Goal: Information Seeking & Learning: Understand process/instructions

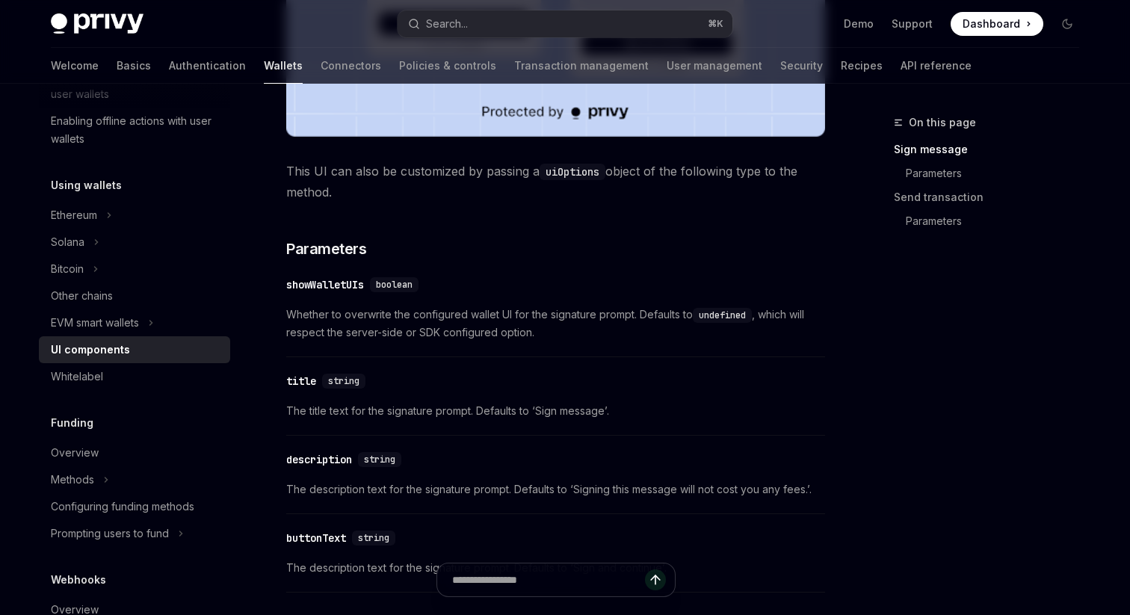
scroll to position [693, 0]
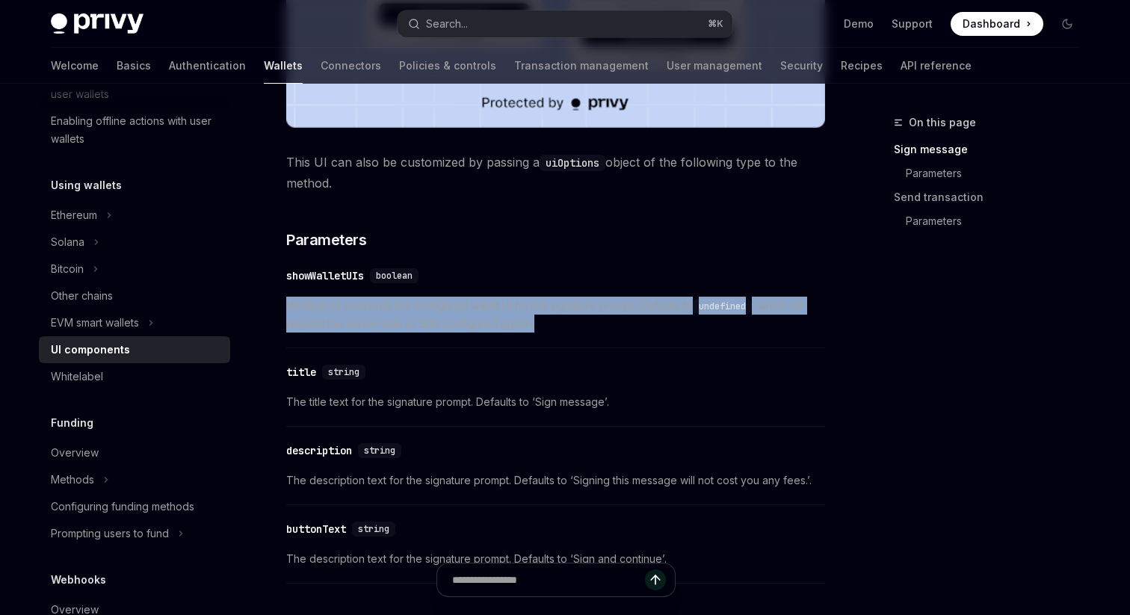
drag, startPoint x: 634, startPoint y: 326, endPoint x: 630, endPoint y: 287, distance: 39.8
click at [630, 287] on div "​ showWalletUIs boolean Whether to overwrite the configured wallet UI for the s…" at bounding box center [555, 303] width 539 height 89
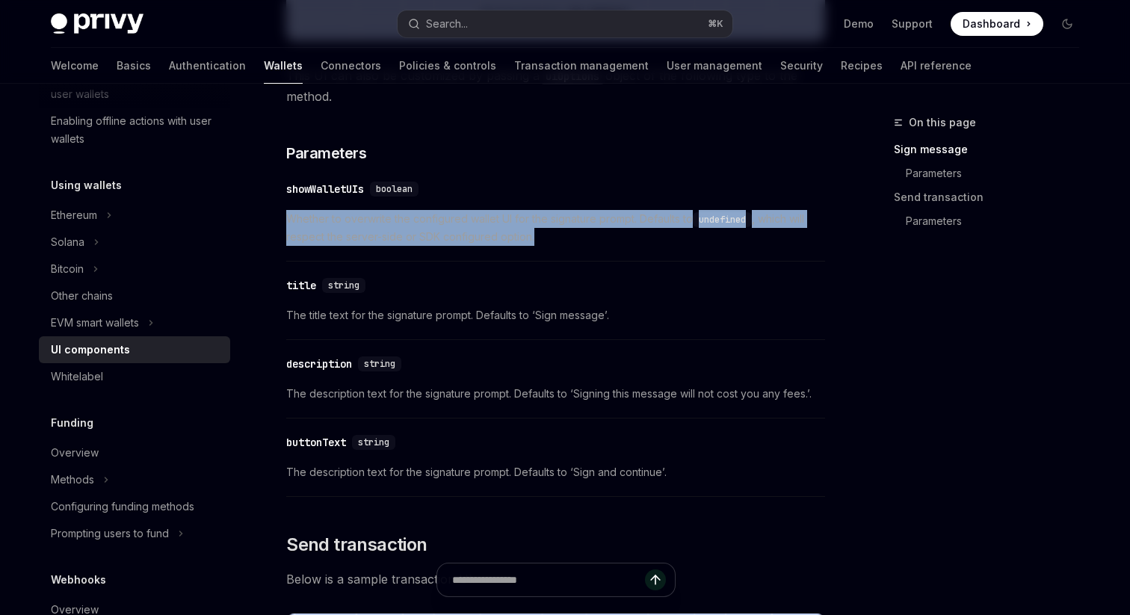
scroll to position [782, 0]
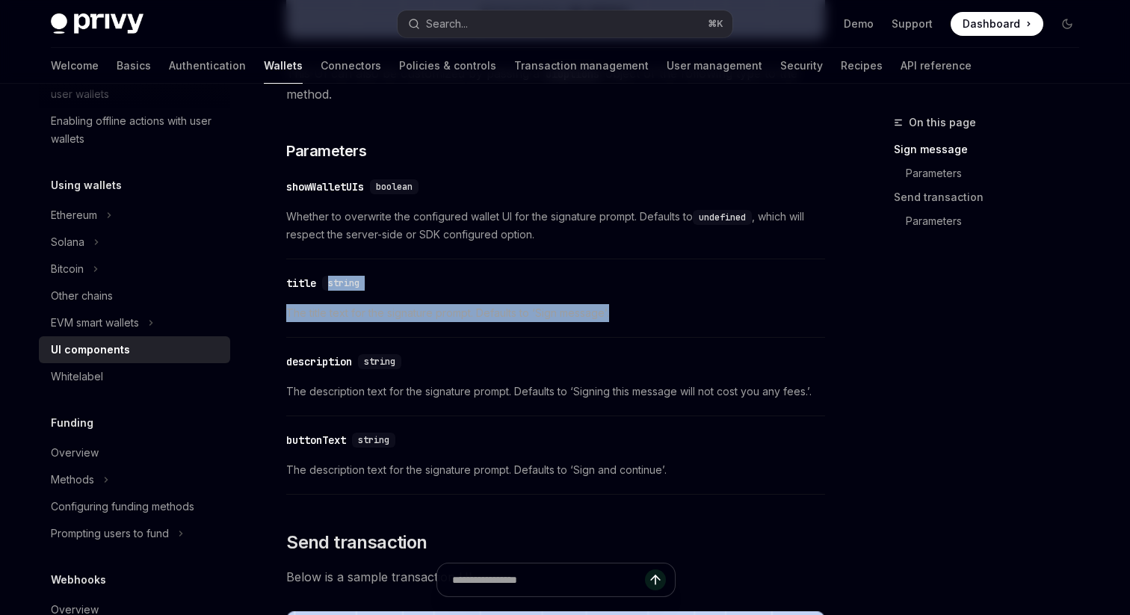
drag, startPoint x: 615, startPoint y: 318, endPoint x: 615, endPoint y: 272, distance: 46.3
click at [615, 272] on div "​ title string The title text for the signature prompt. Defaults to ‘Sign messa…" at bounding box center [555, 302] width 539 height 71
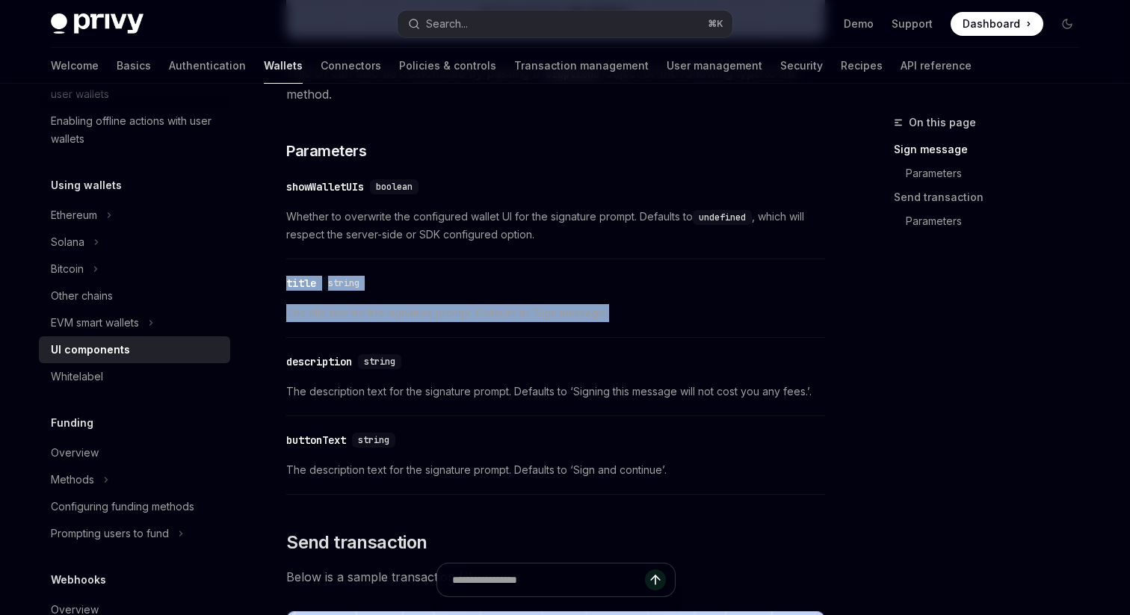
drag, startPoint x: 687, startPoint y: 328, endPoint x: 681, endPoint y: 259, distance: 69.7
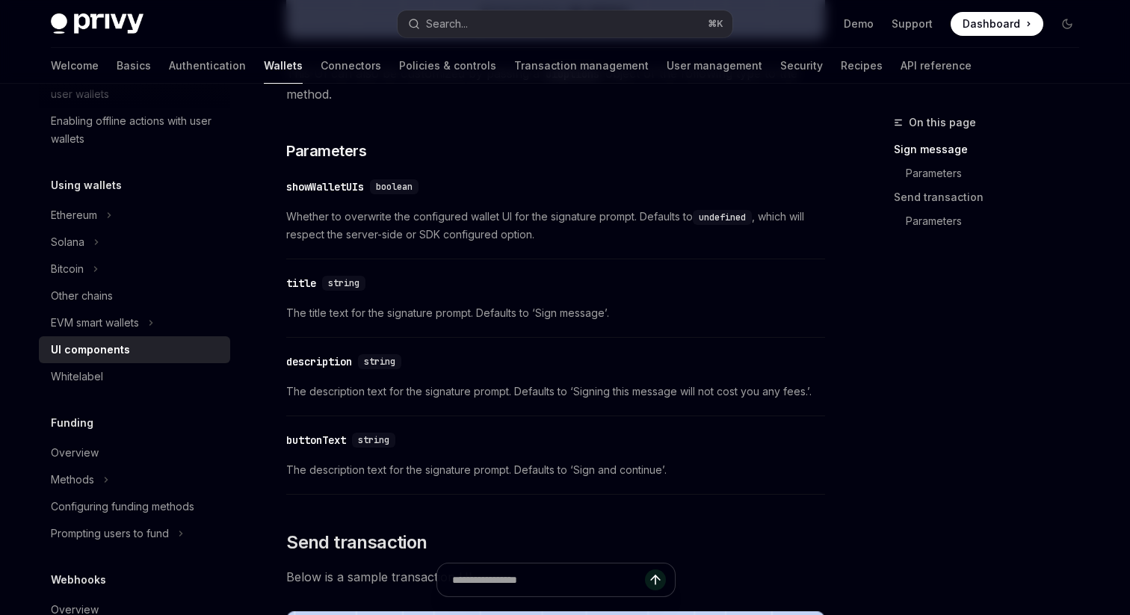
click at [660, 367] on div "​ description string" at bounding box center [548, 362] width 524 height 18
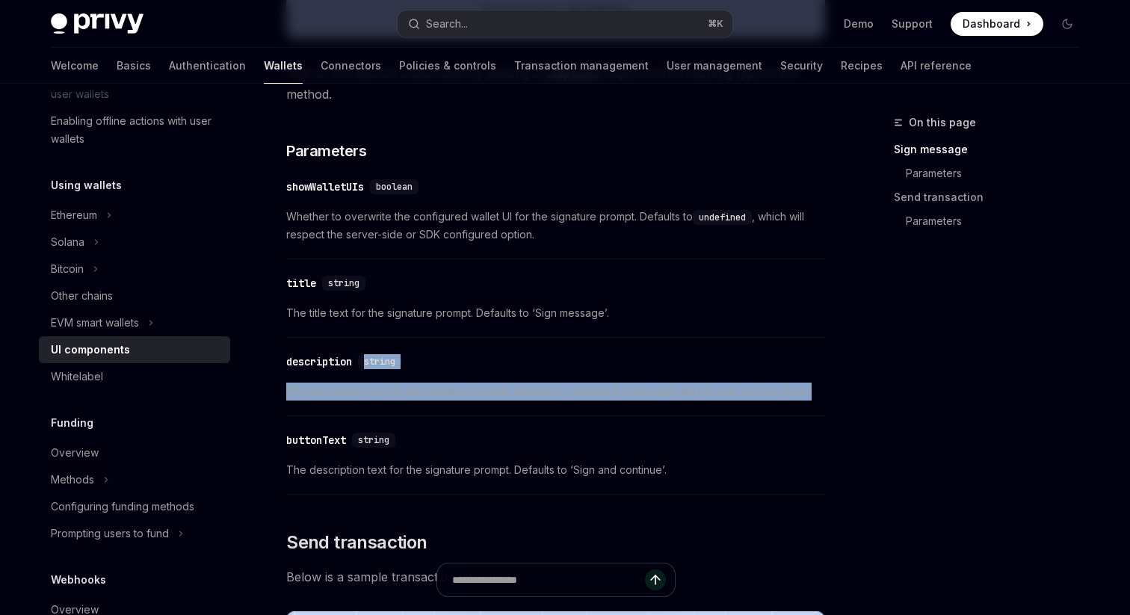
drag, startPoint x: 749, startPoint y: 409, endPoint x: 730, endPoint y: 342, distance: 69.3
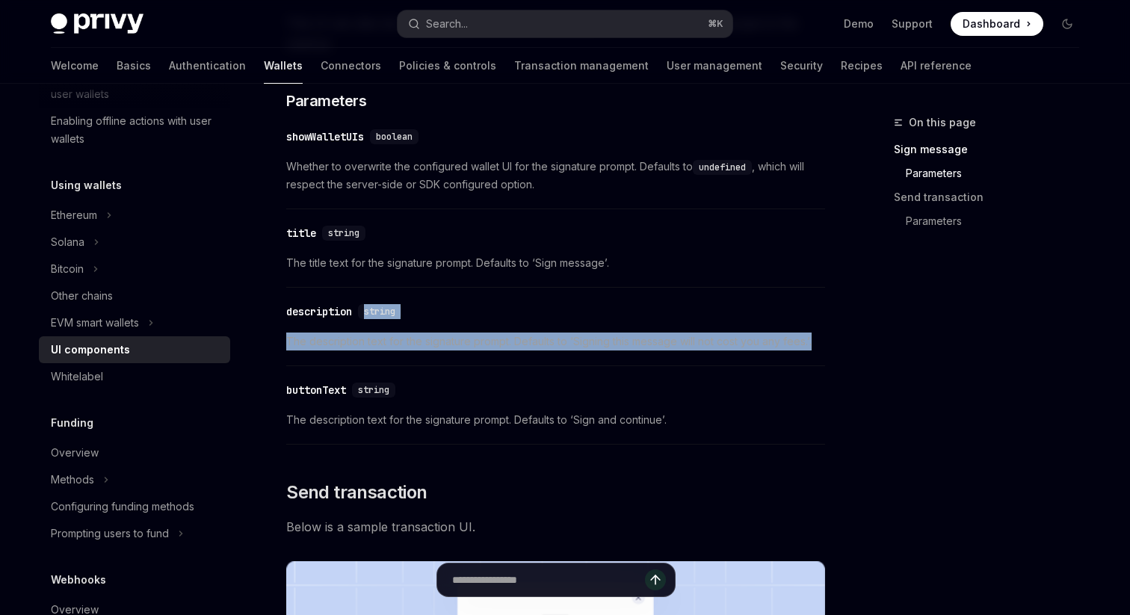
scroll to position [858, 0]
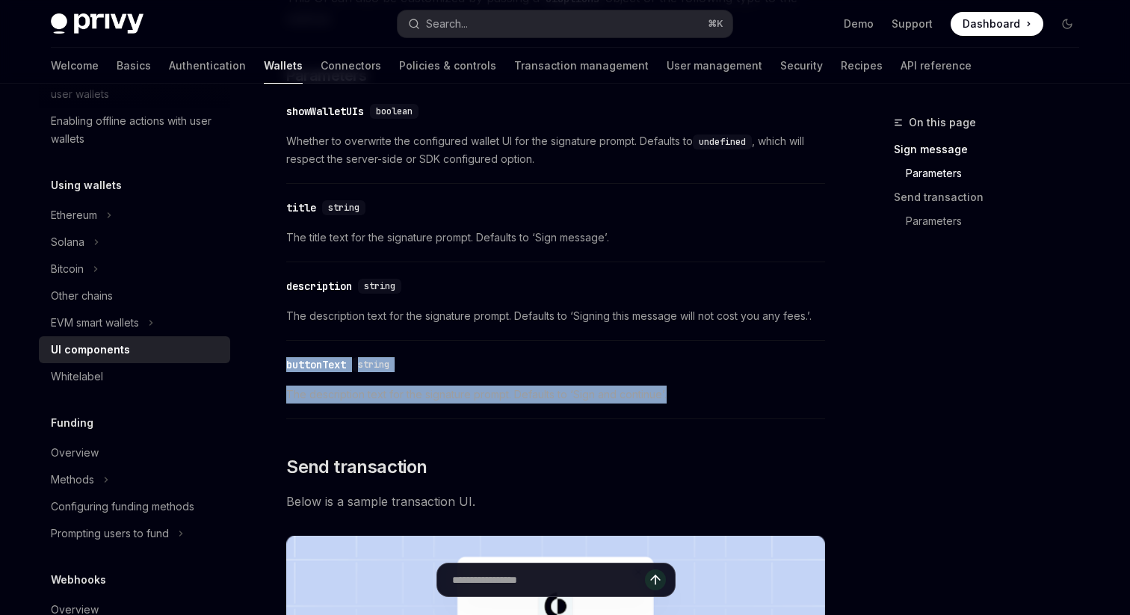
drag, startPoint x: 722, startPoint y: 400, endPoint x: 719, endPoint y: 332, distance: 68.8
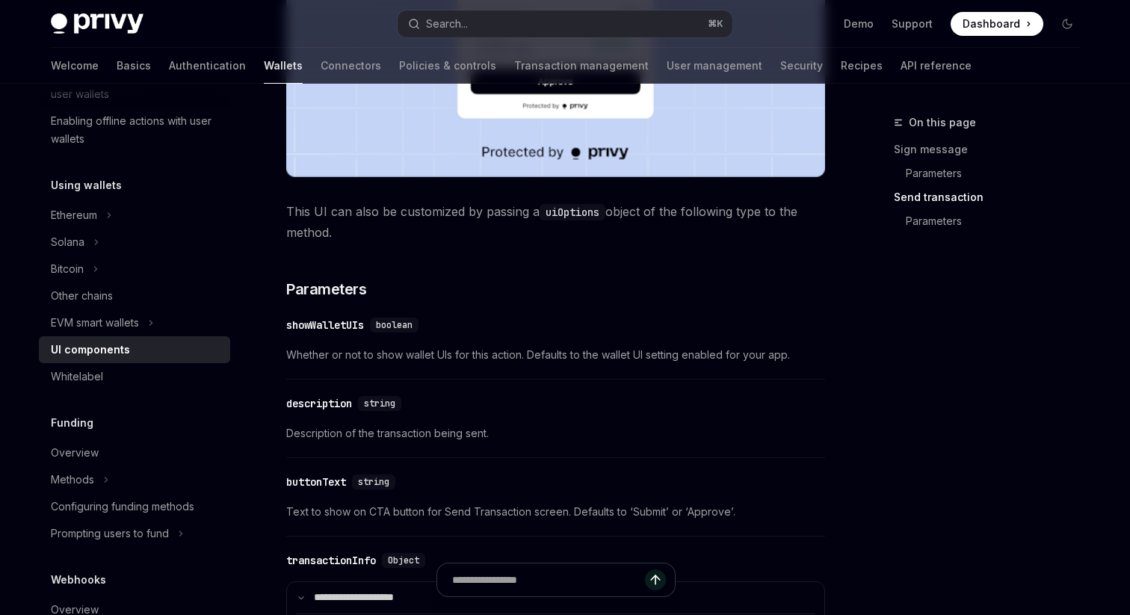
scroll to position [1762, 0]
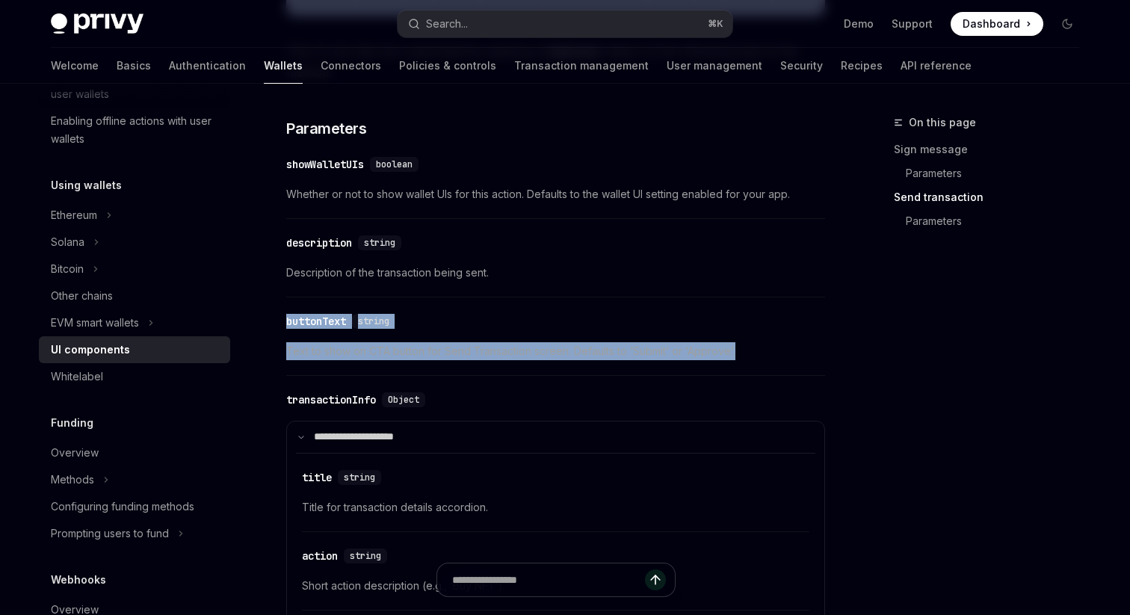
drag, startPoint x: 757, startPoint y: 362, endPoint x: 759, endPoint y: 267, distance: 94.2
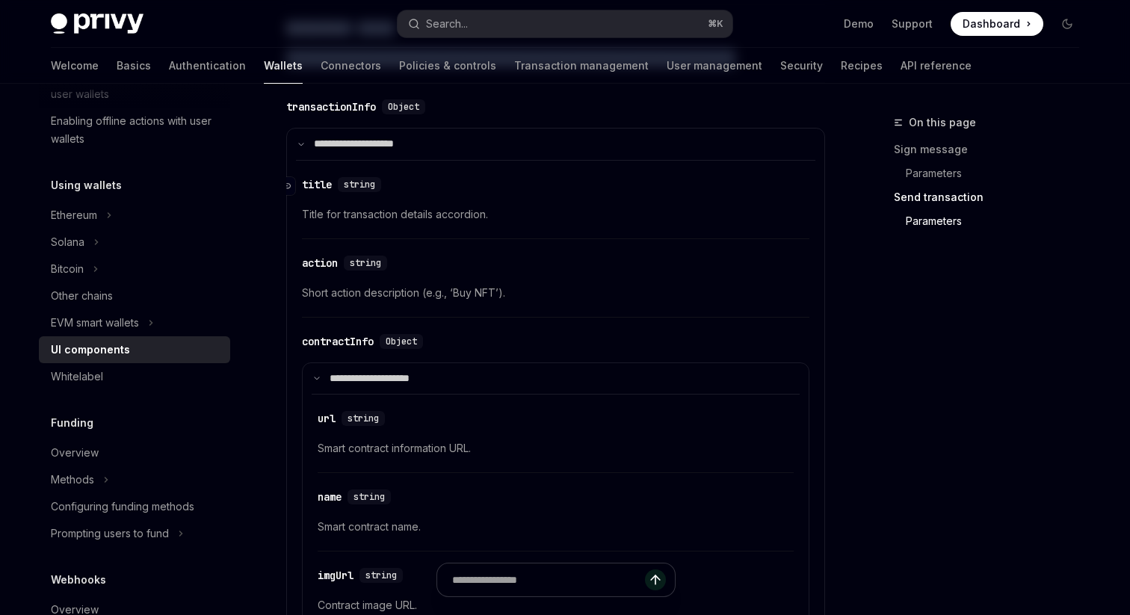
scroll to position [2166, 0]
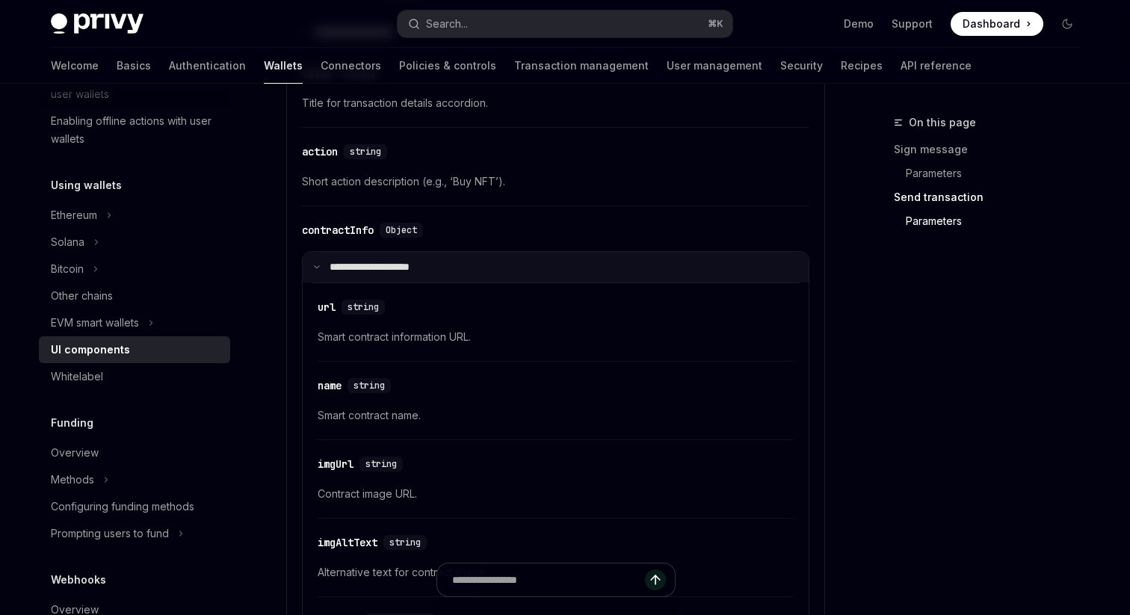
click at [502, 278] on summary "**********" at bounding box center [556, 267] width 506 height 31
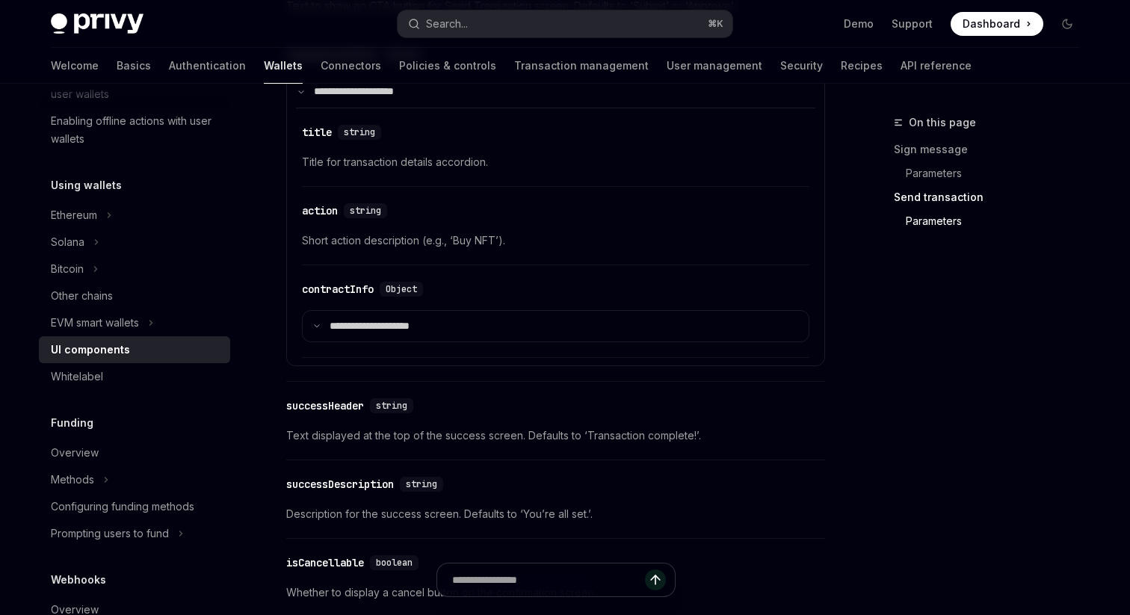
scroll to position [2098, 0]
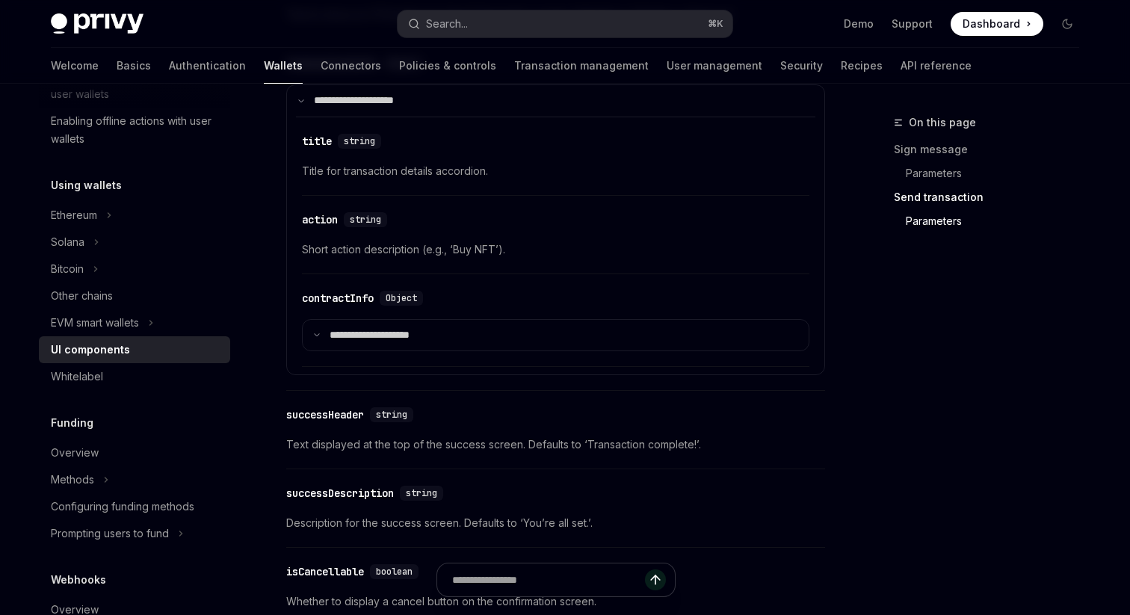
click at [483, 329] on summary "**********" at bounding box center [556, 335] width 506 height 31
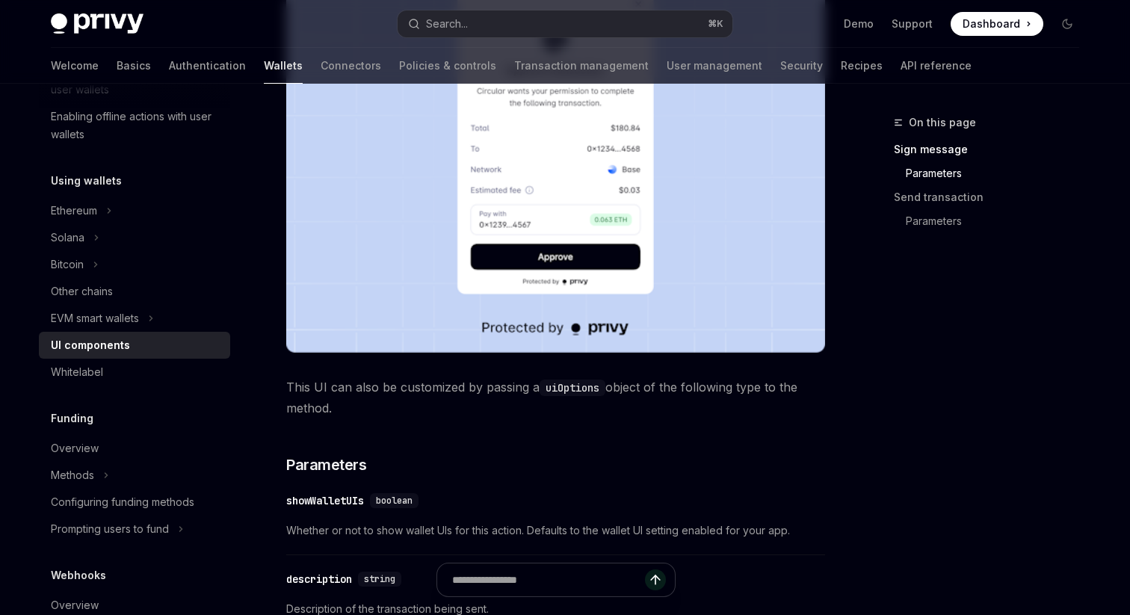
scroll to position [1458, 0]
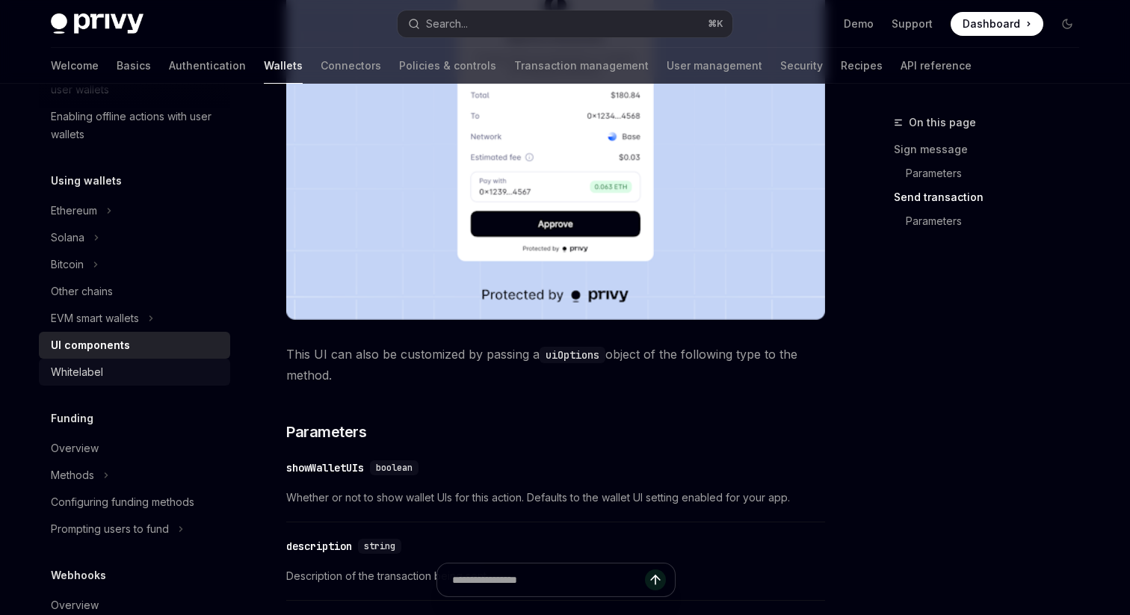
click at [141, 383] on link "Whitelabel" at bounding box center [134, 372] width 191 height 27
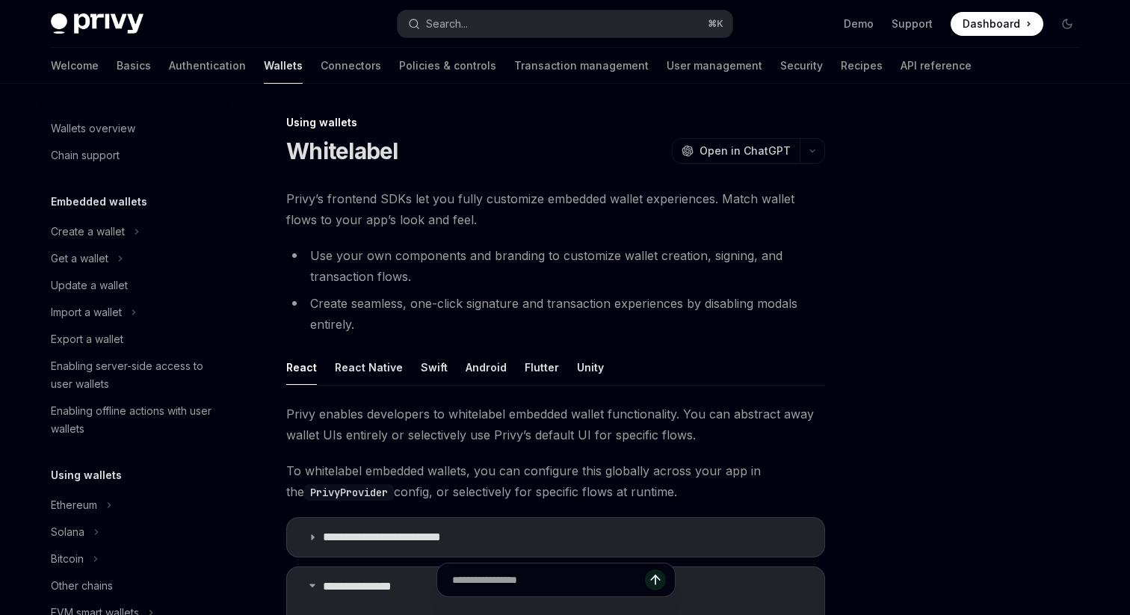
scroll to position [669, 0]
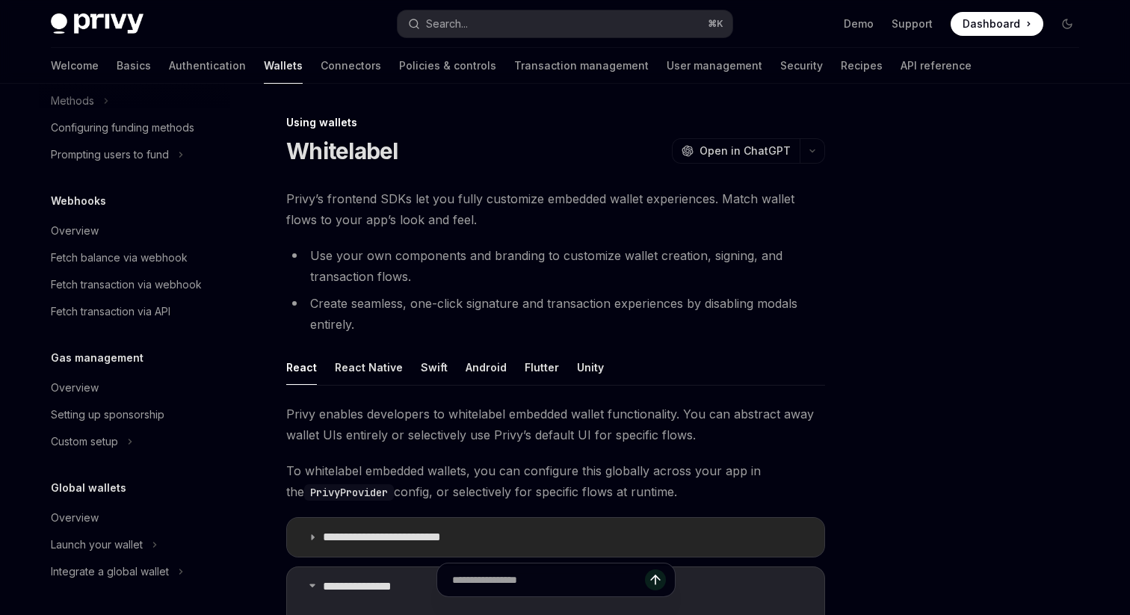
click at [424, 552] on summary "**********" at bounding box center [555, 537] width 537 height 39
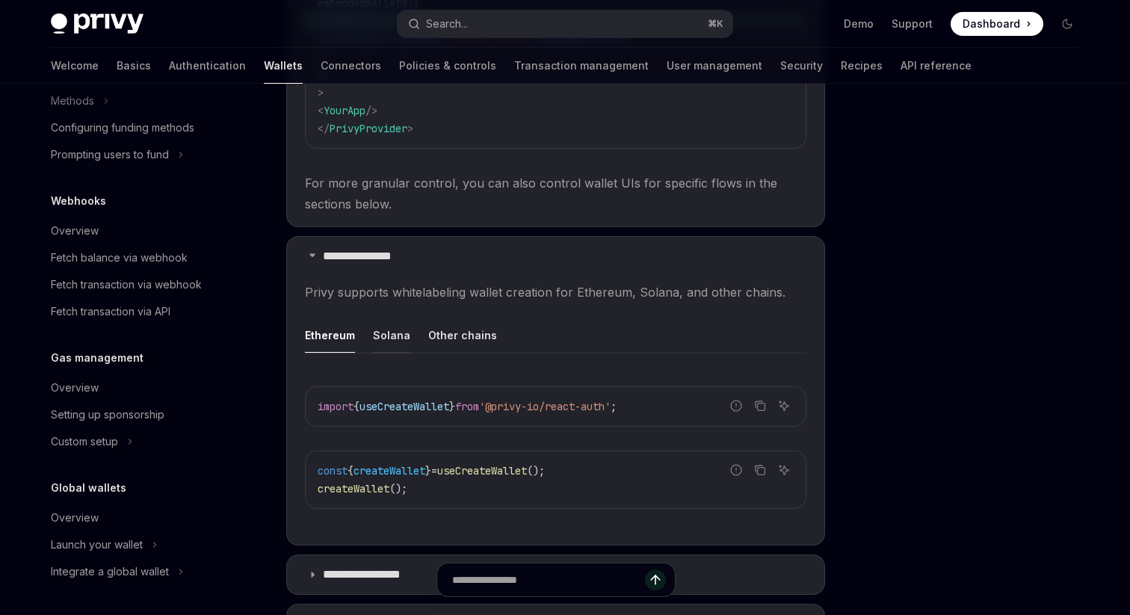
scroll to position [814, 0]
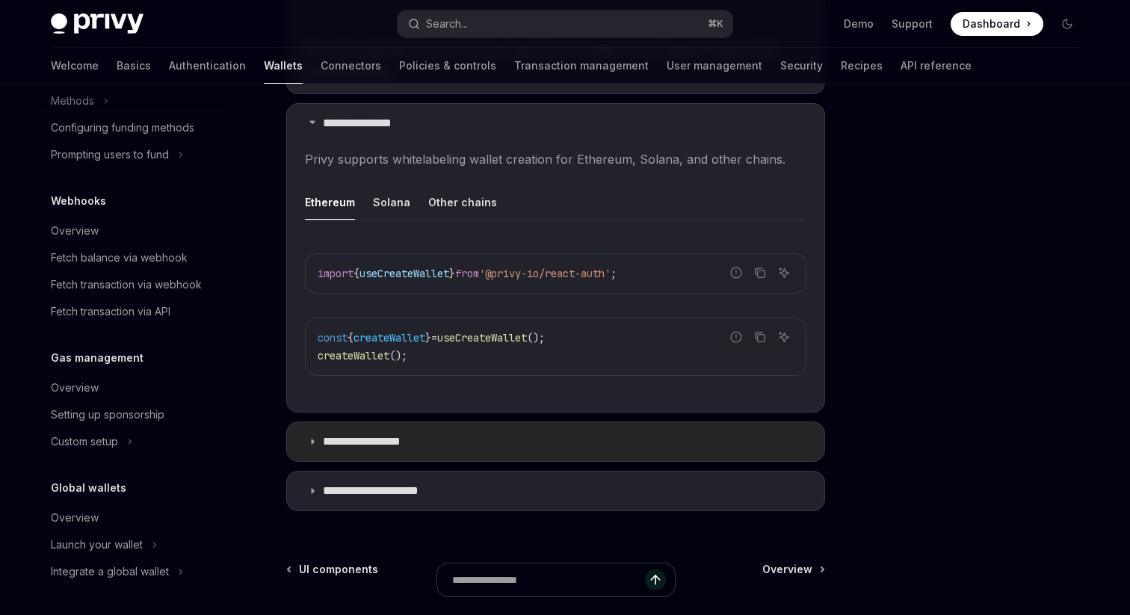
click at [391, 434] on p "**********" at bounding box center [377, 441] width 108 height 15
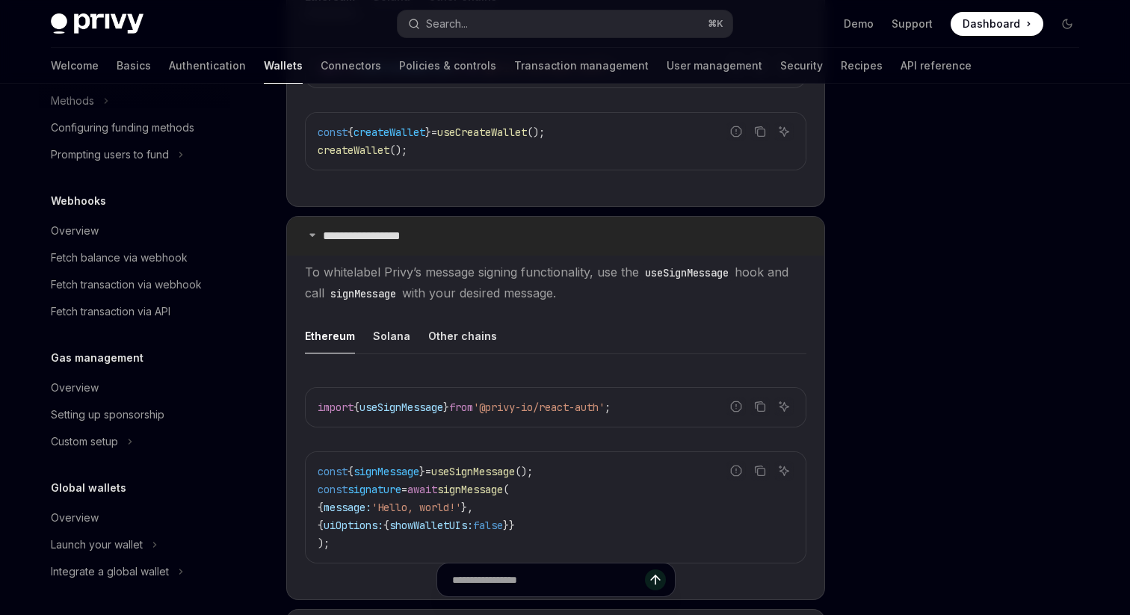
scroll to position [1228, 0]
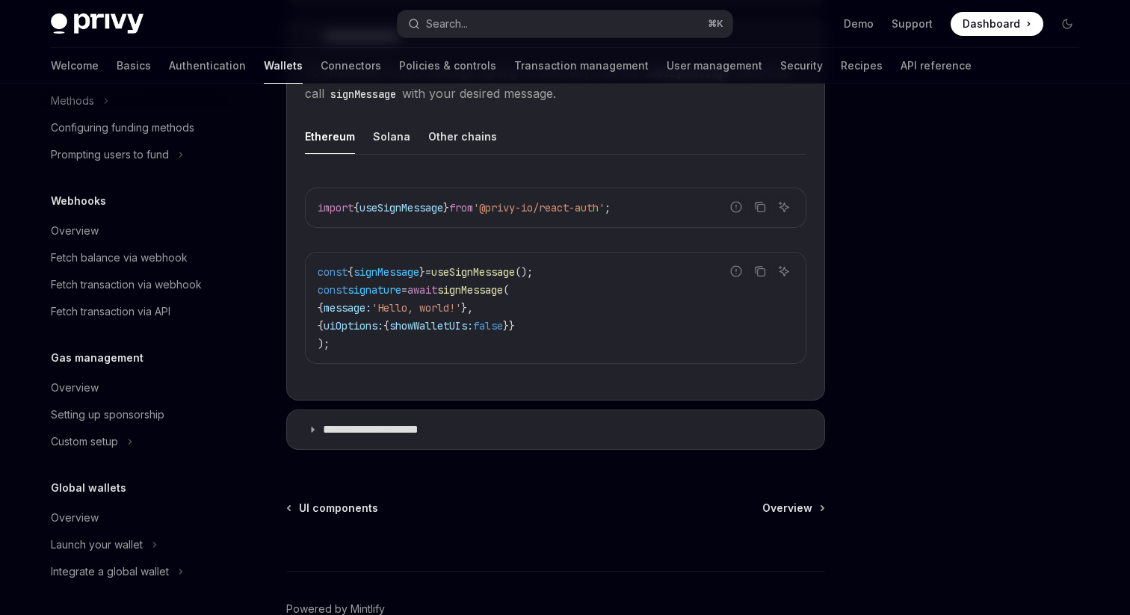
click at [396, 424] on p "**********" at bounding box center [385, 429] width 124 height 15
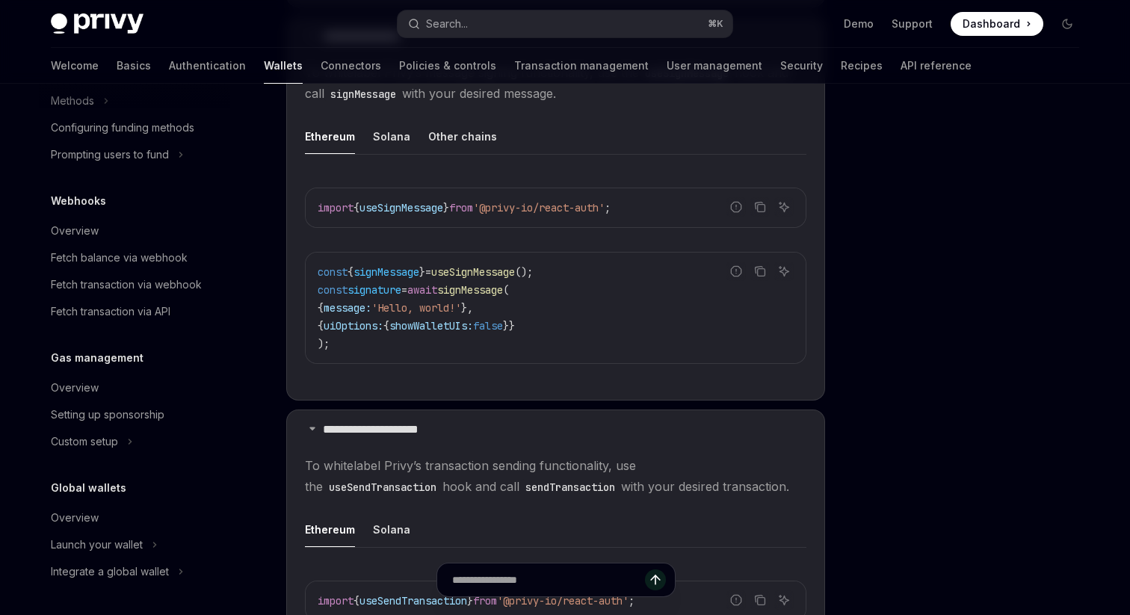
click at [314, 258] on div "const { signMessage } = useSignMessage (); const signature = await signMessage …" at bounding box center [556, 308] width 500 height 111
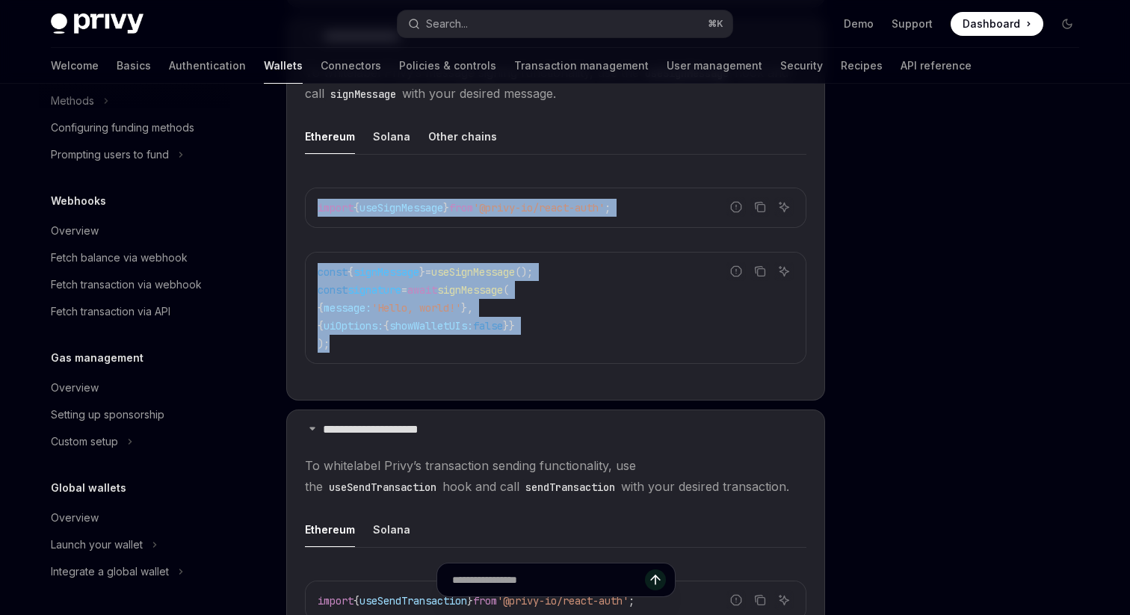
copy div "import { useSignMessage } from '@privy-io/react-auth' ; Report incorrect code C…"
drag, startPoint x: 314, startPoint y: 198, endPoint x: 390, endPoint y: 374, distance: 191.4
click at [390, 374] on div "Report incorrect code Copy Ask AI import { useSignMessage } from '@privy-io/rea…" at bounding box center [555, 280] width 501 height 215
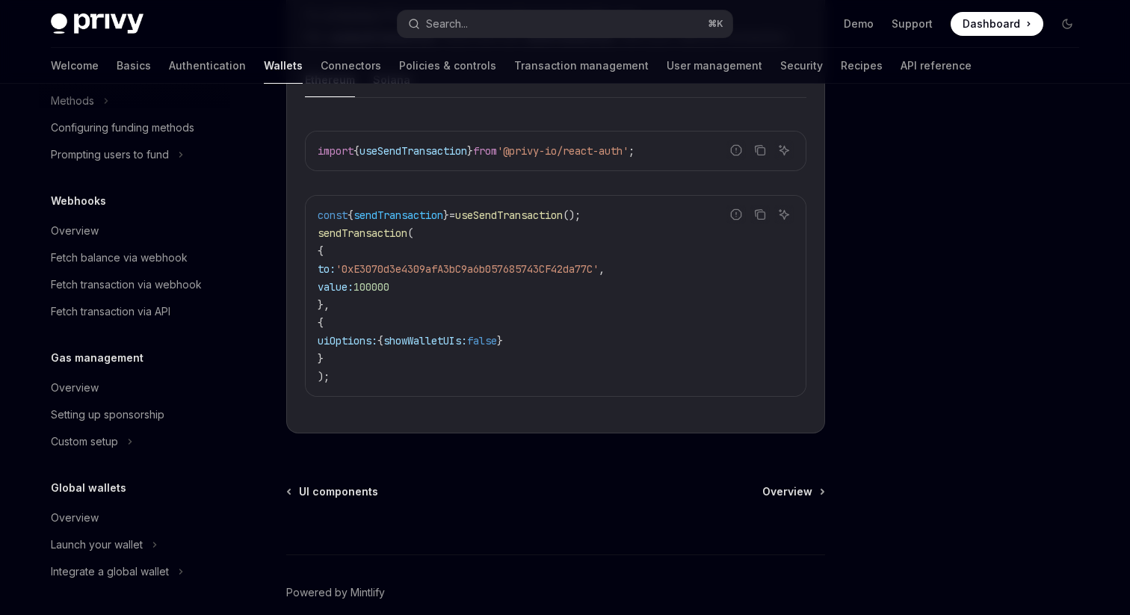
scroll to position [1680, 0]
click at [609, 507] on div at bounding box center [555, 524] width 539 height 55
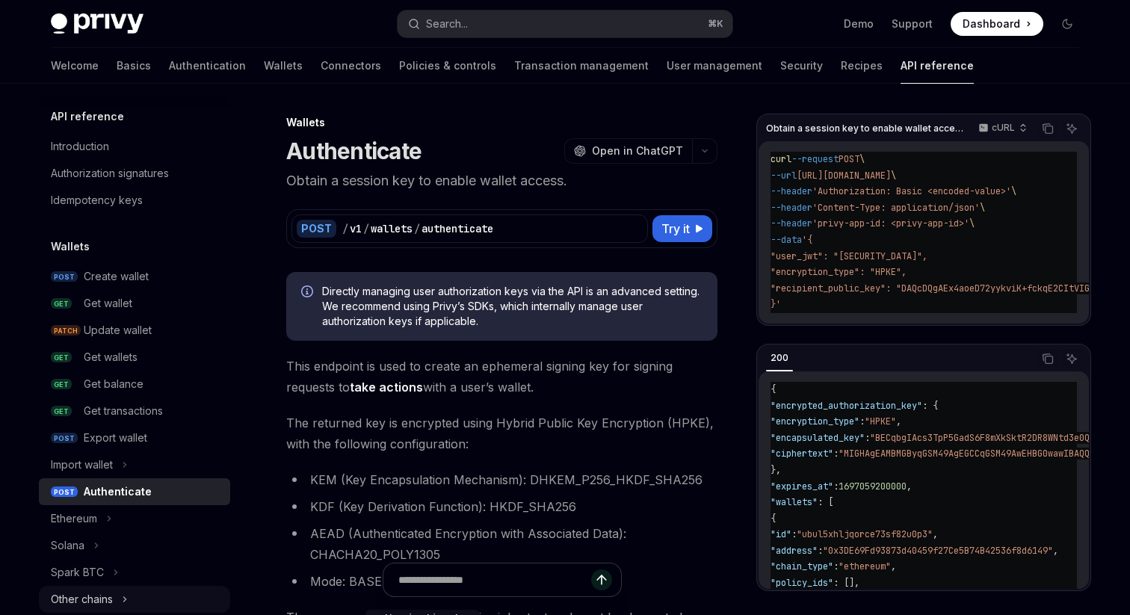
scroll to position [365, 0]
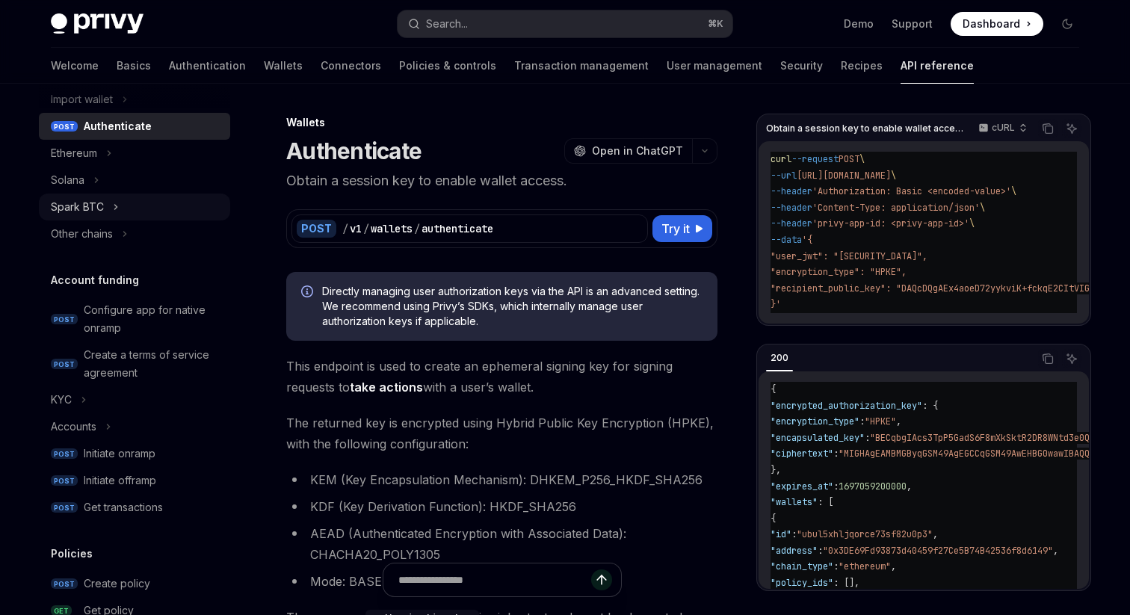
click at [96, 212] on div "Spark BTC" at bounding box center [77, 207] width 53 height 18
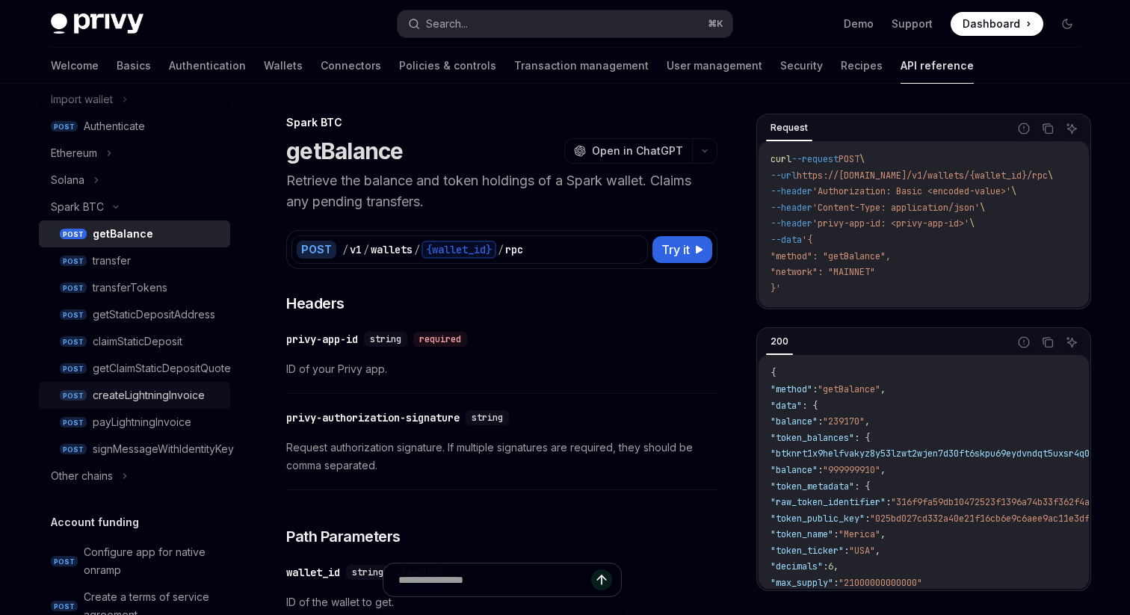
click at [167, 396] on div "createLightningInvoice" at bounding box center [149, 395] width 112 height 18
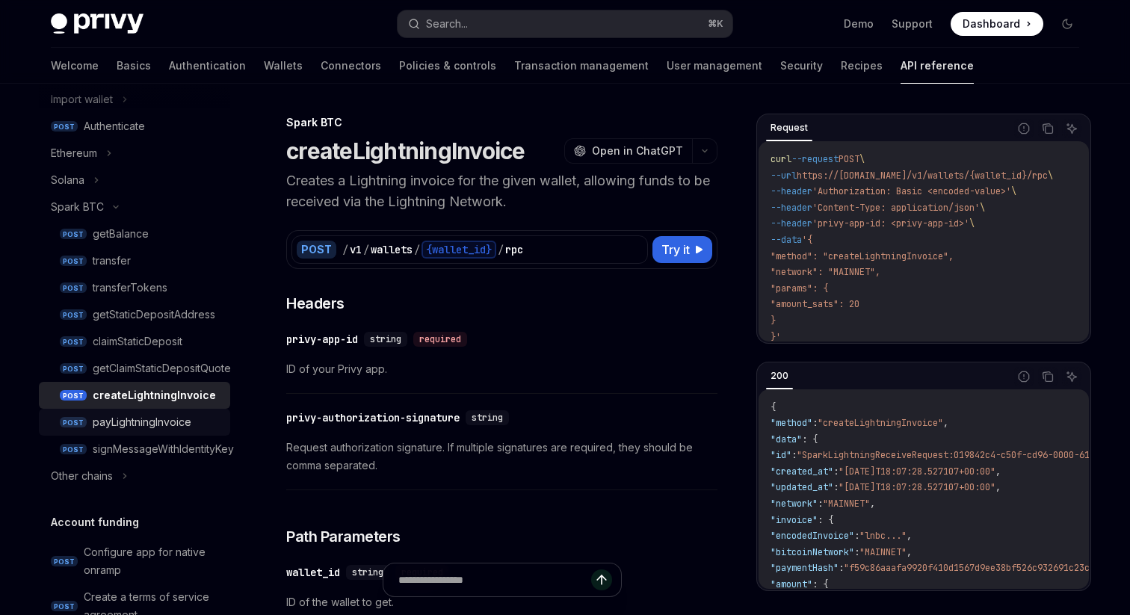
click at [204, 426] on div "payLightningInvoice" at bounding box center [157, 422] width 129 height 18
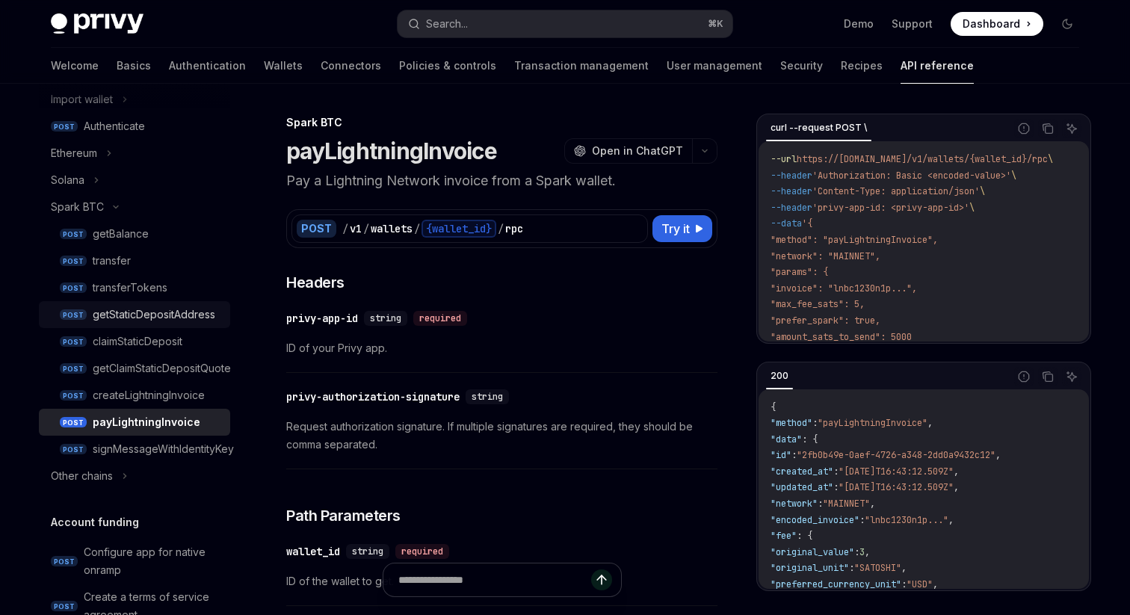
click at [137, 302] on link "POST getStaticDepositAddress" at bounding box center [134, 314] width 191 height 27
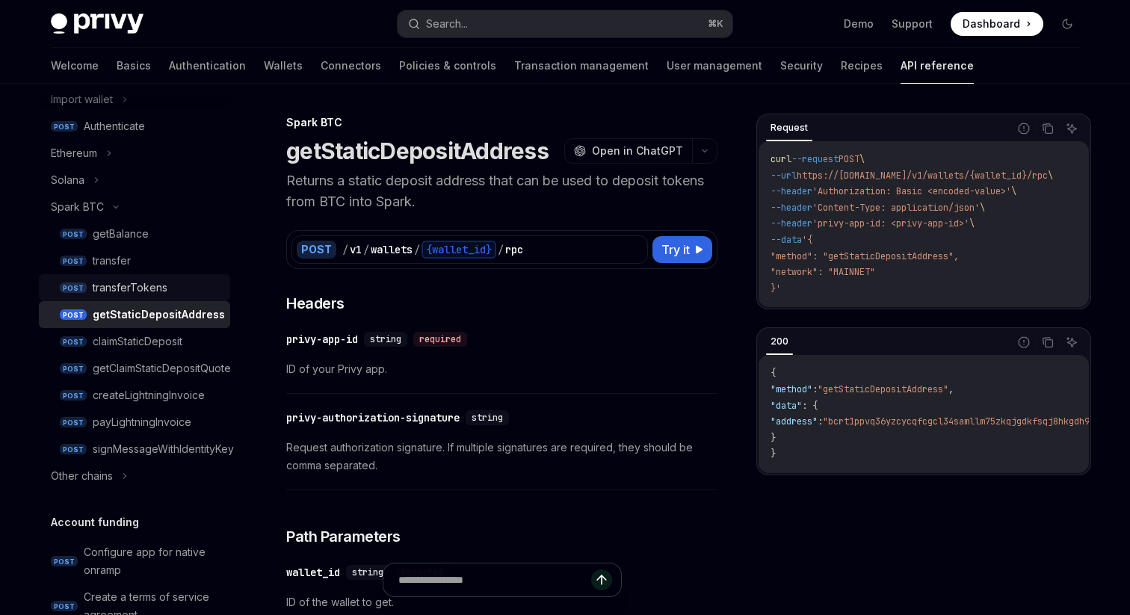
click at [136, 284] on div "transferTokens" at bounding box center [130, 288] width 75 height 18
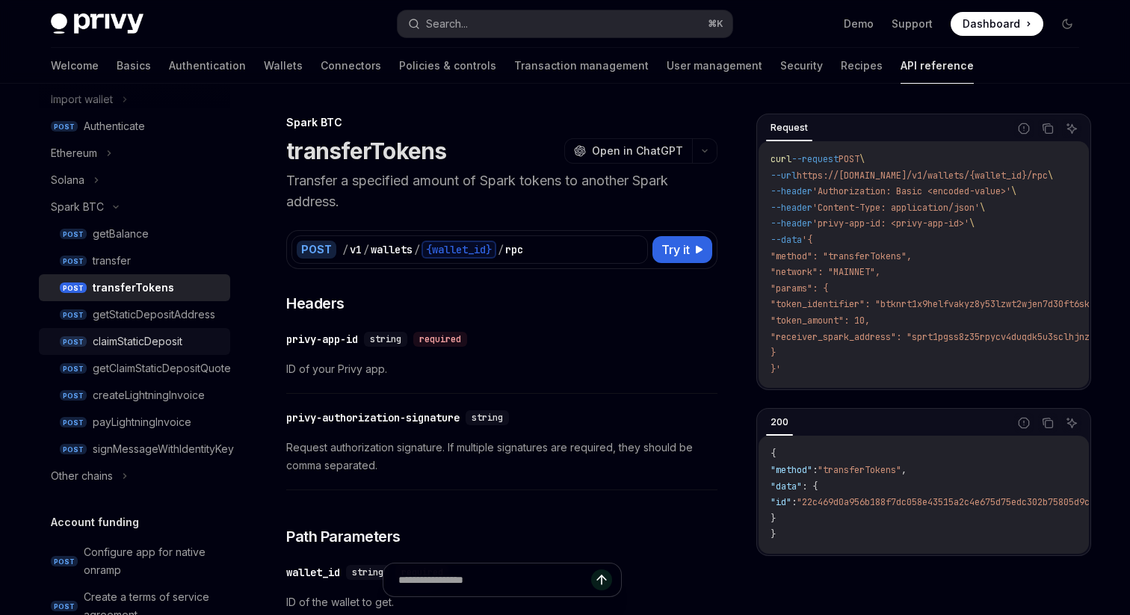
click at [137, 334] on div "claimStaticDeposit" at bounding box center [138, 341] width 90 height 18
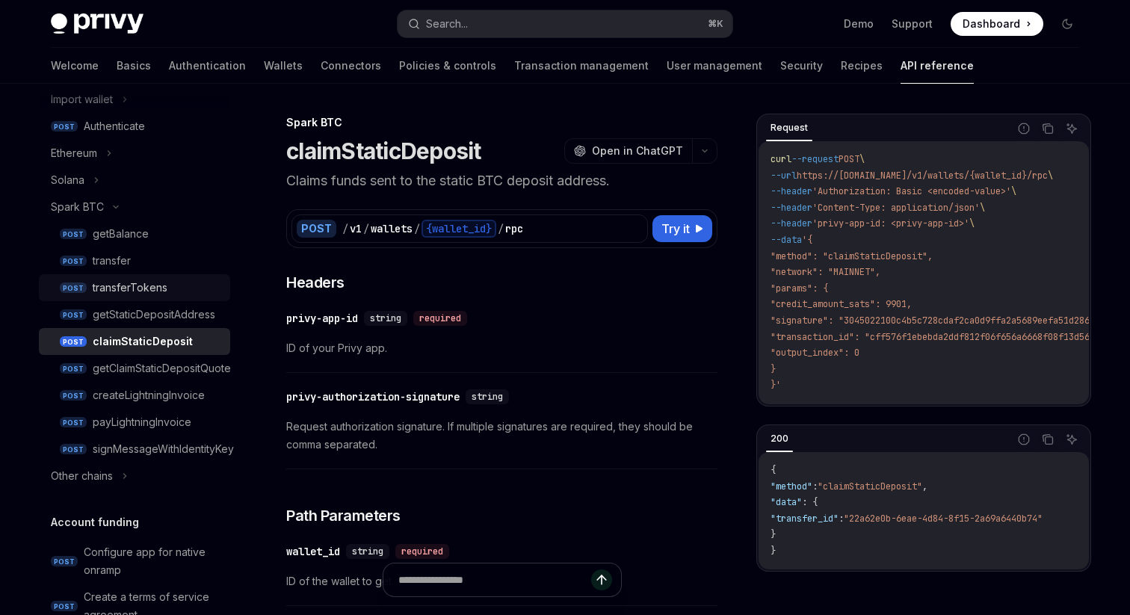
click at [135, 300] on link "POST transferTokens" at bounding box center [134, 287] width 191 height 27
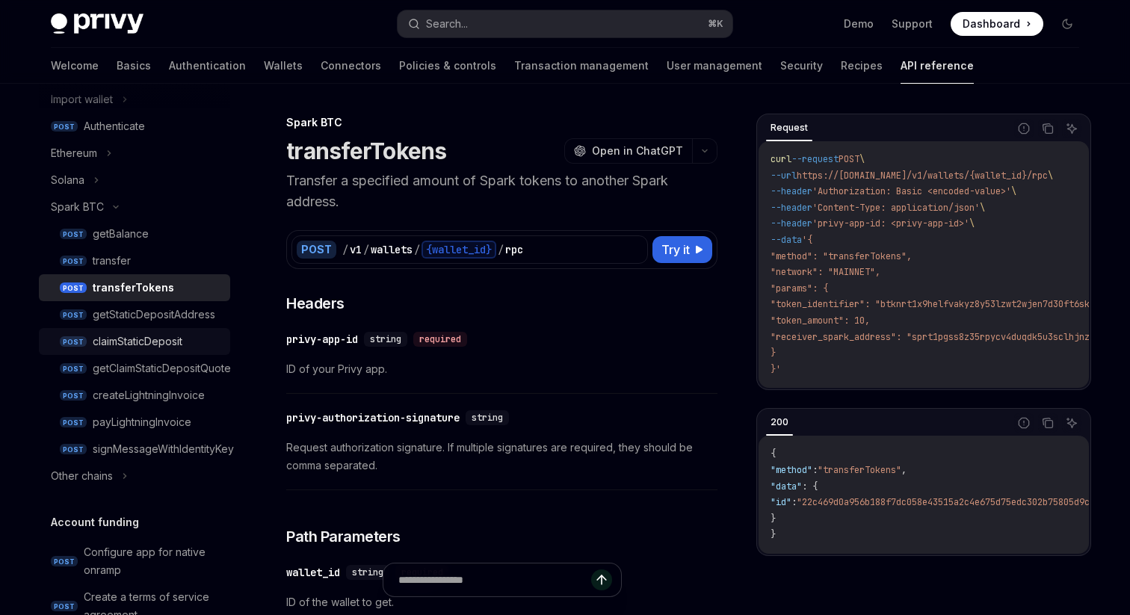
click at [131, 350] on link "POST claimStaticDeposit" at bounding box center [134, 341] width 191 height 27
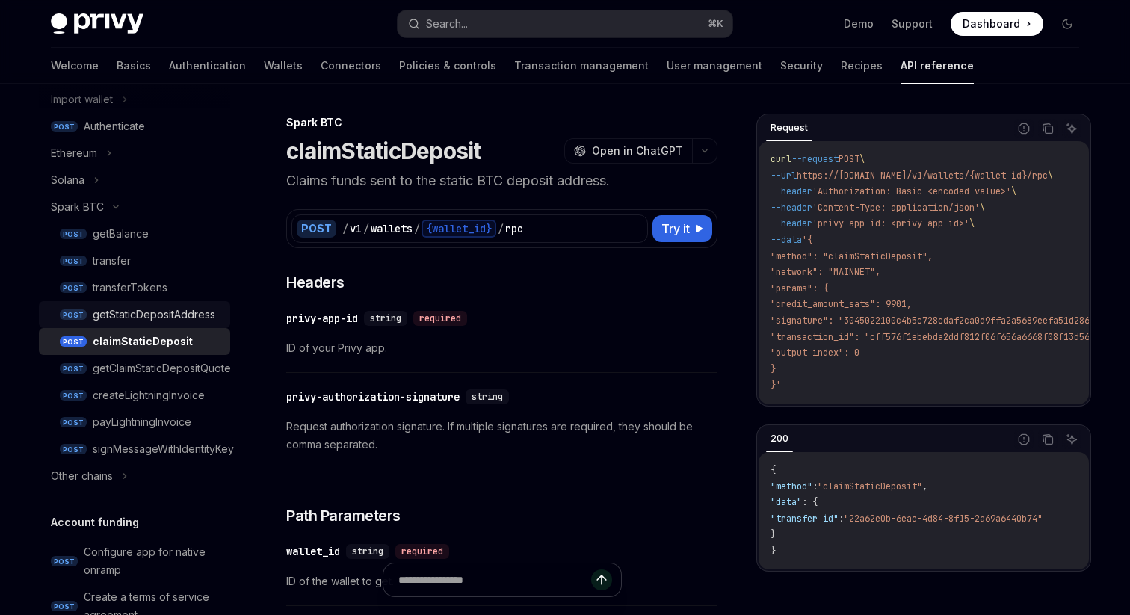
click at [119, 320] on div "getStaticDepositAddress" at bounding box center [154, 315] width 123 height 18
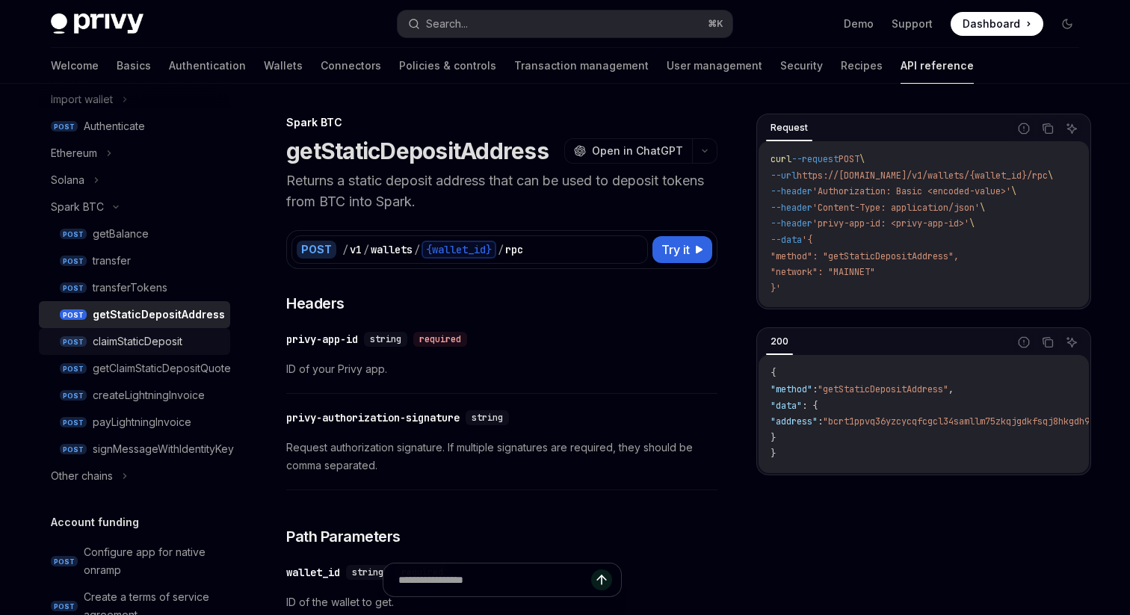
click at [134, 353] on link "POST claimStaticDeposit" at bounding box center [134, 341] width 191 height 27
type textarea "*"
